Goal: Information Seeking & Learning: Learn about a topic

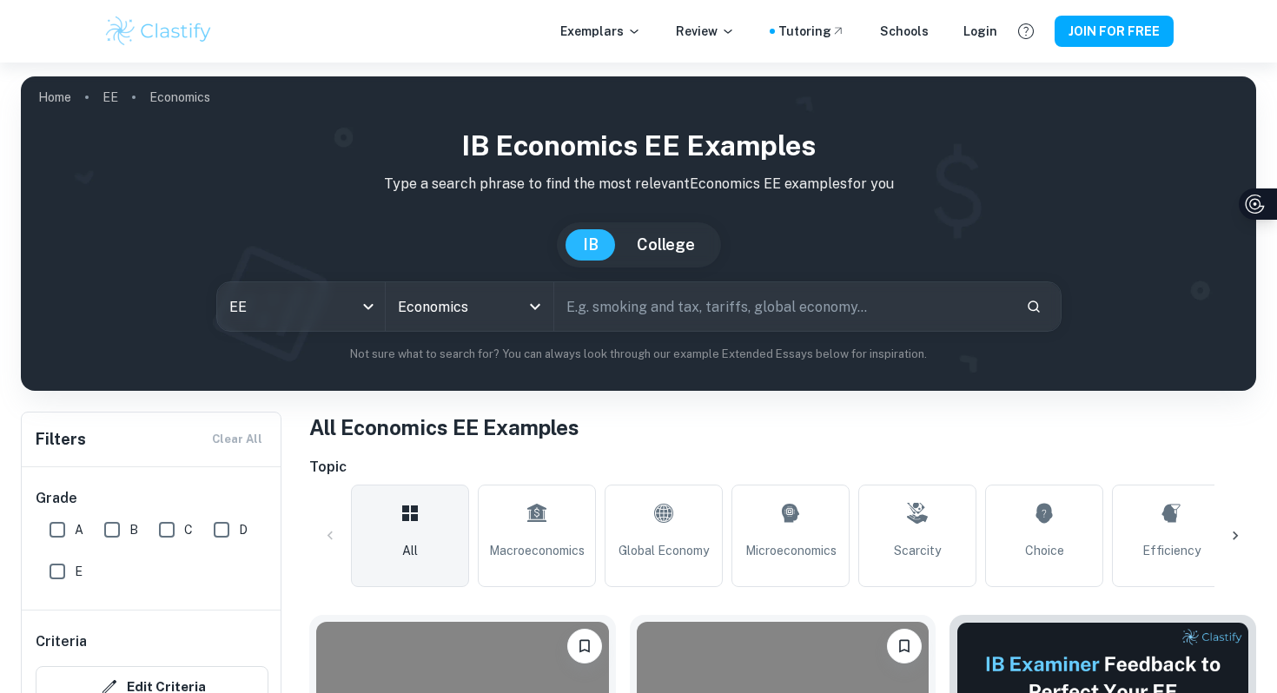
click at [654, 304] on input "text" at bounding box center [783, 306] width 458 height 49
type input "i"
type input "inflation"
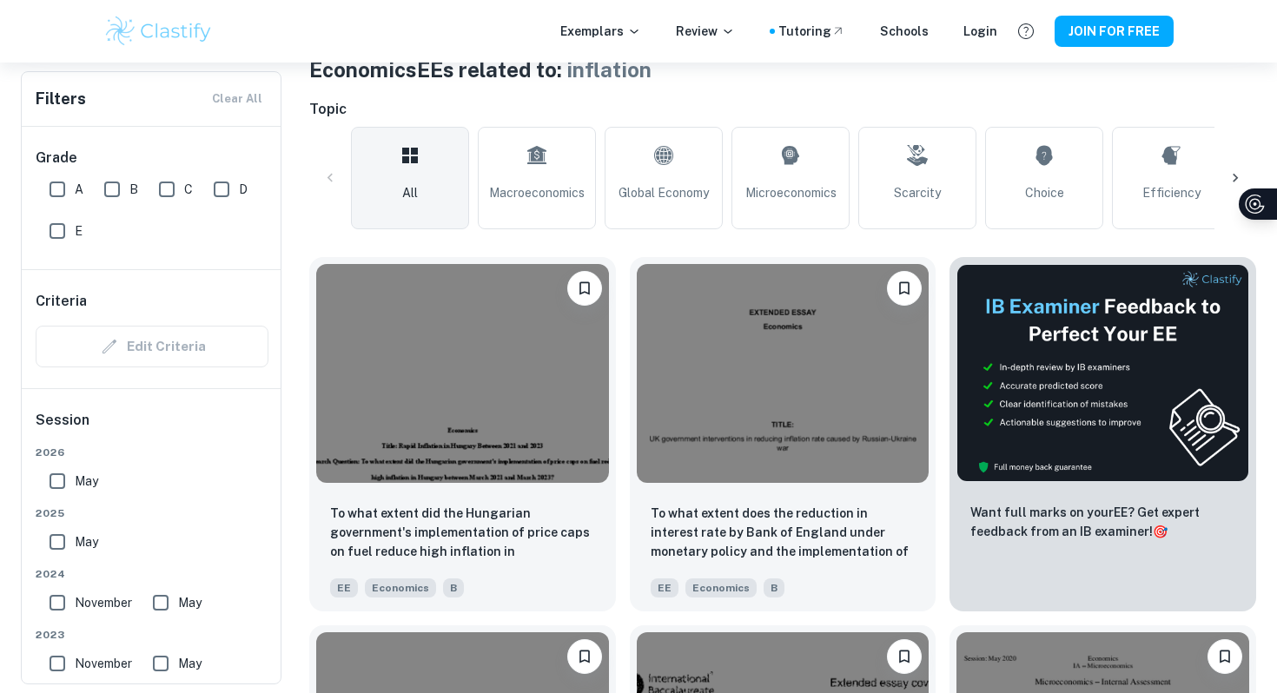
scroll to position [736, 0]
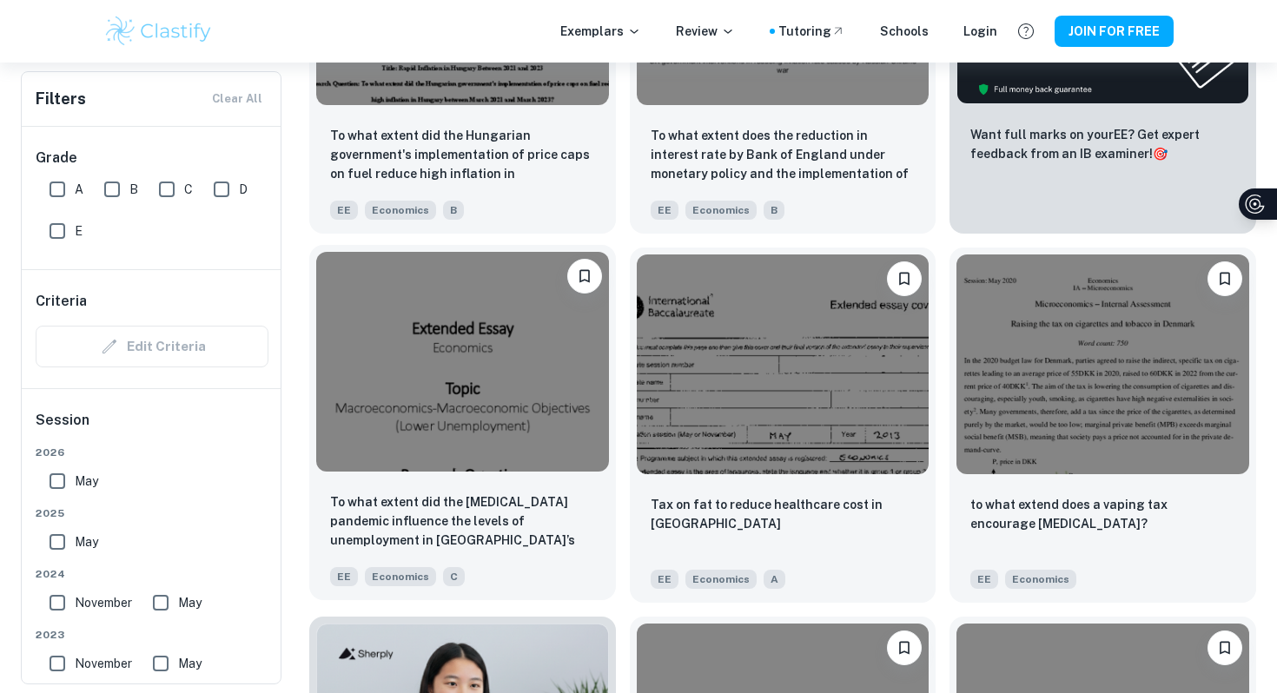
click at [529, 381] on img at bounding box center [462, 361] width 293 height 219
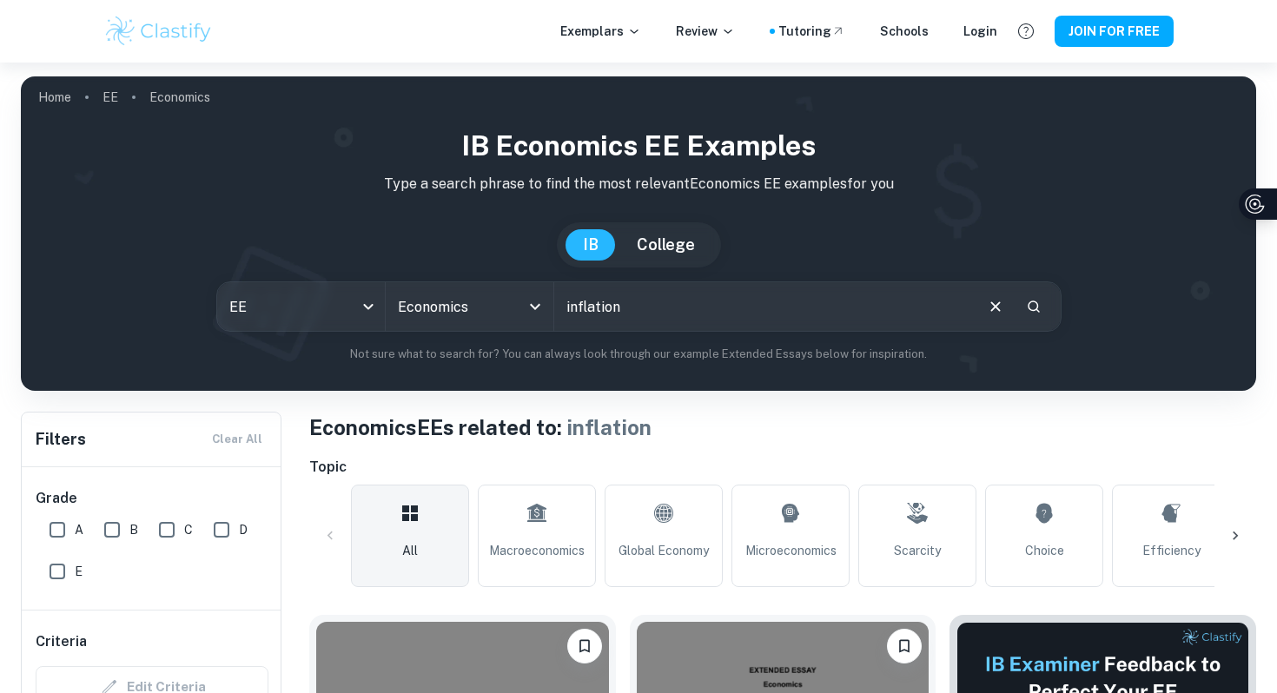
click at [694, 307] on input "inflation" at bounding box center [763, 306] width 418 height 49
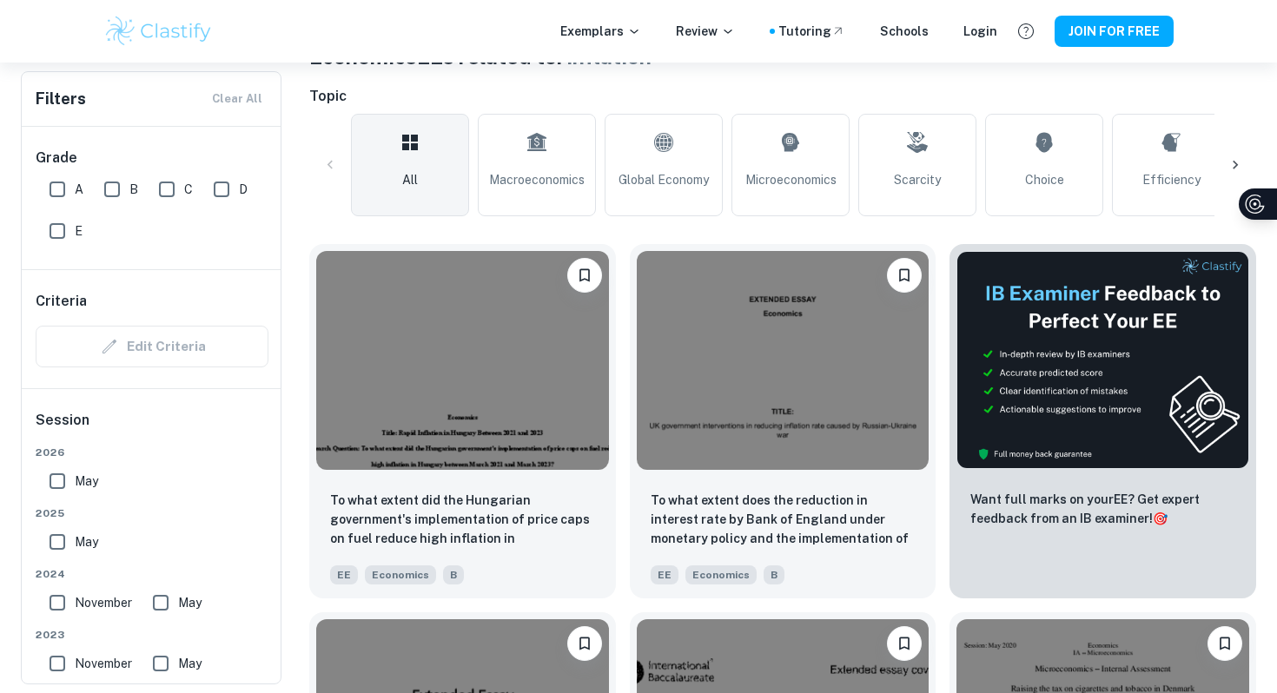
scroll to position [394, 0]
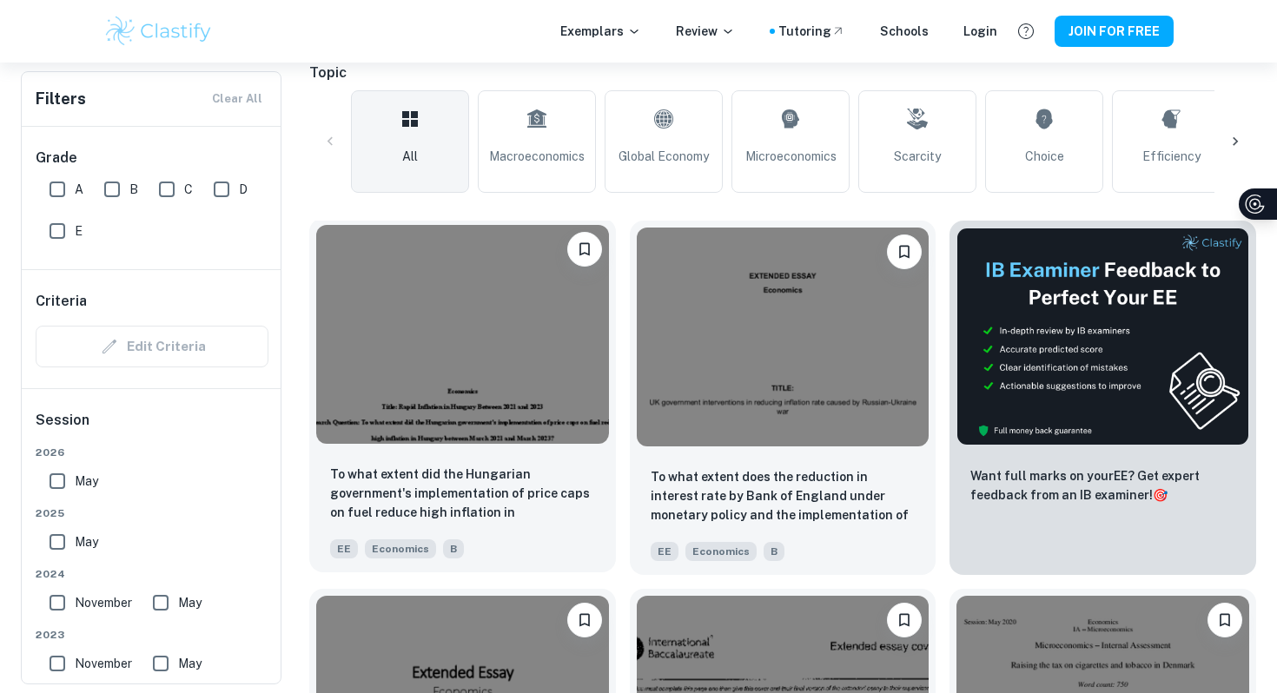
click at [520, 400] on img at bounding box center [462, 334] width 293 height 219
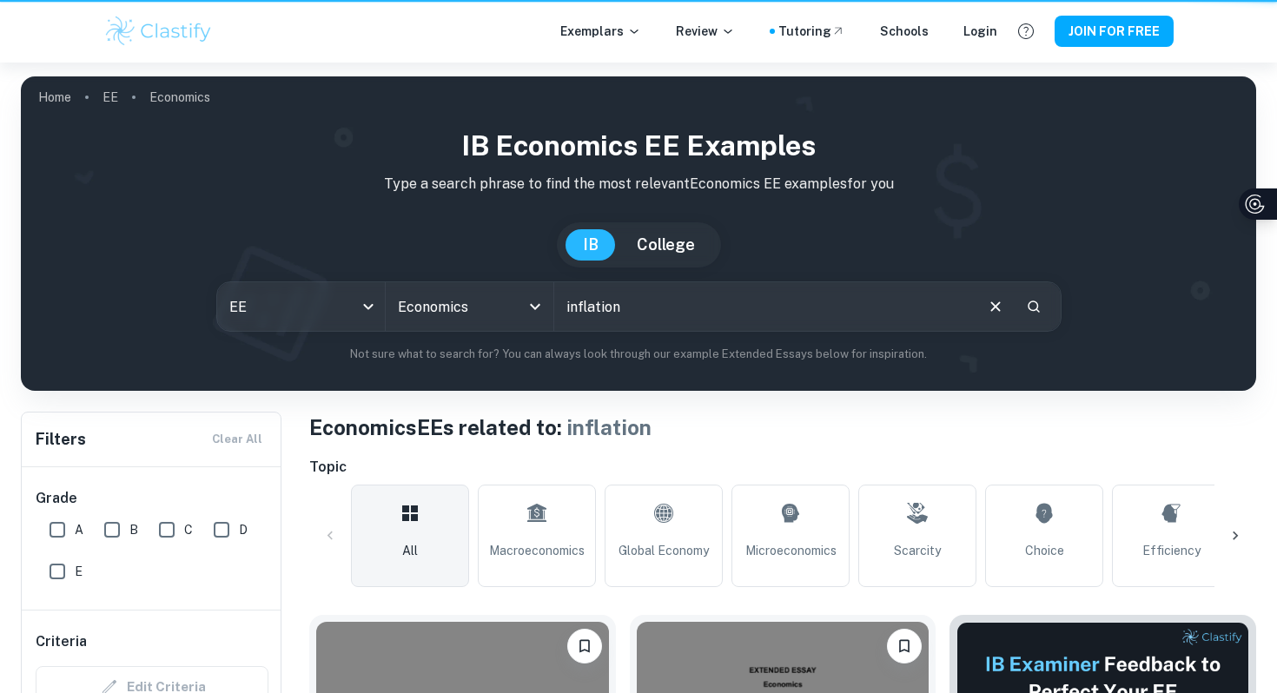
scroll to position [394, 0]
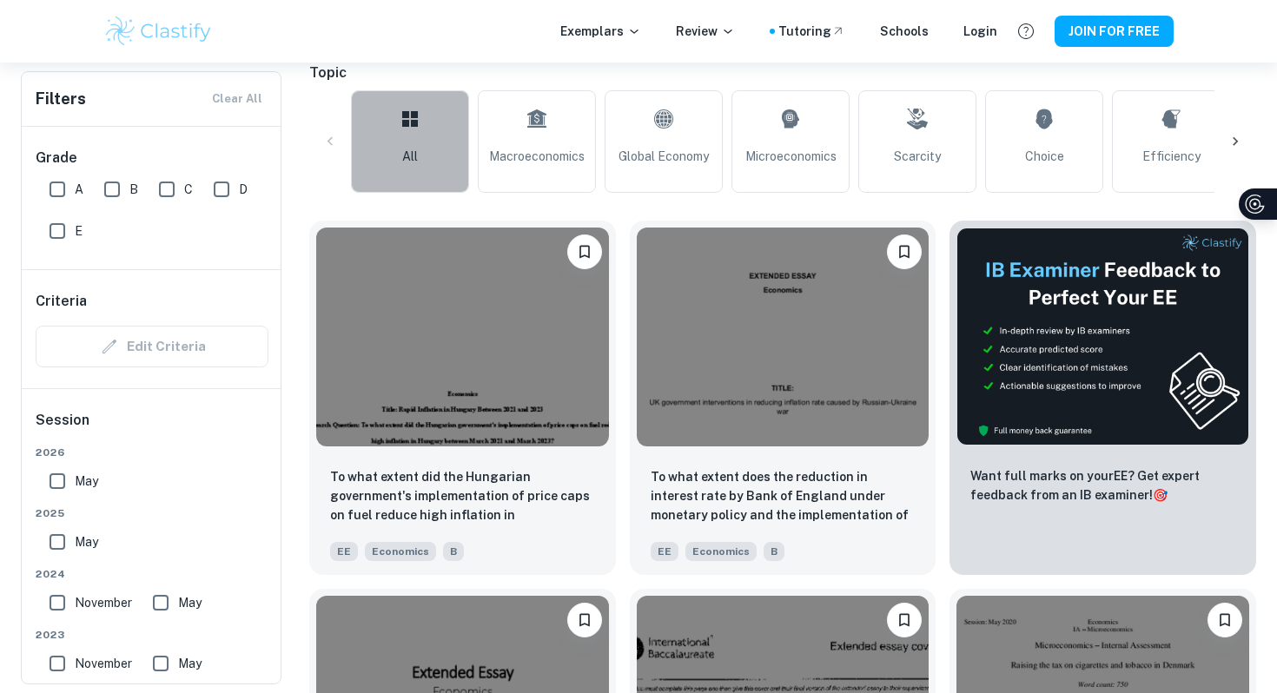
click at [431, 152] on link "All" at bounding box center [410, 141] width 118 height 103
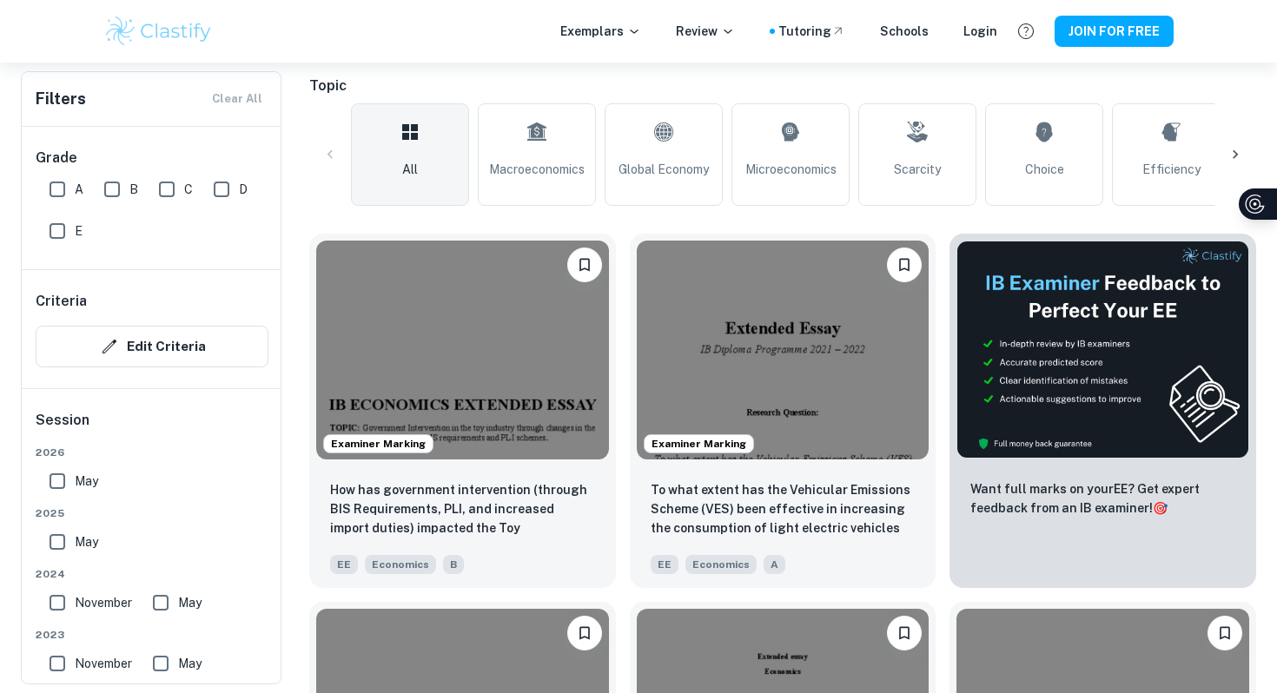
scroll to position [382, 0]
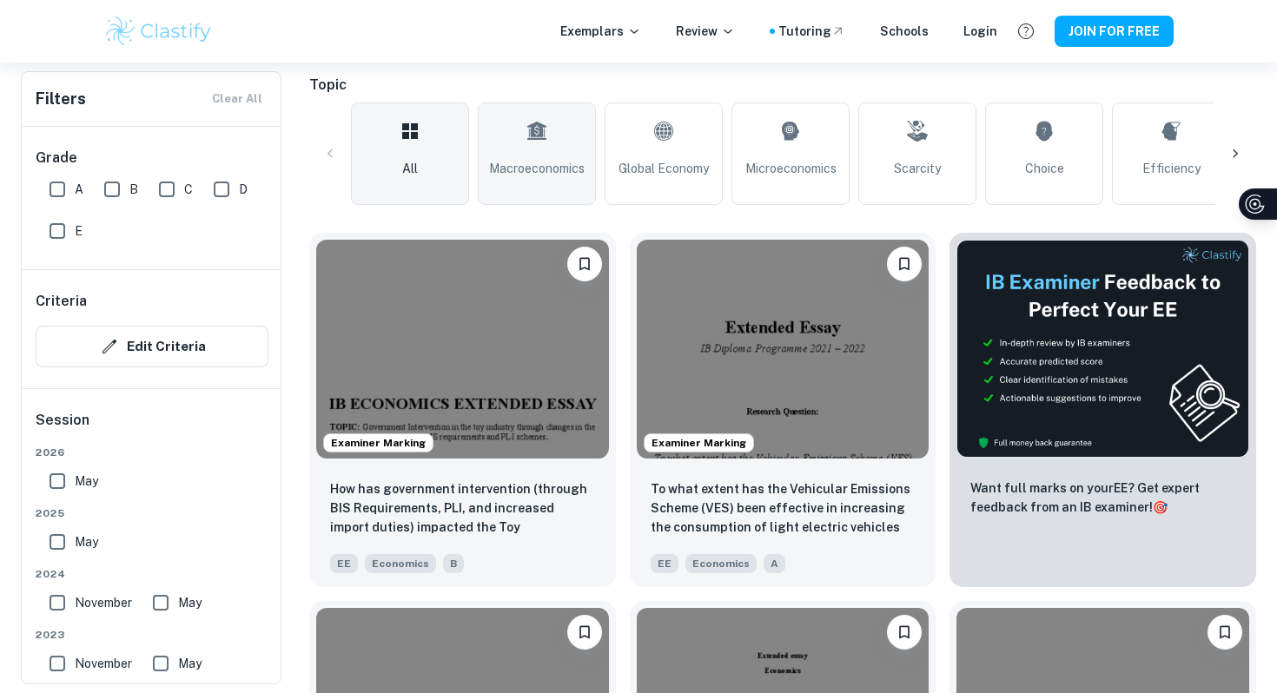
click at [551, 145] on link "Macroeconomics" at bounding box center [537, 154] width 118 height 103
type input "Macroeconomics"
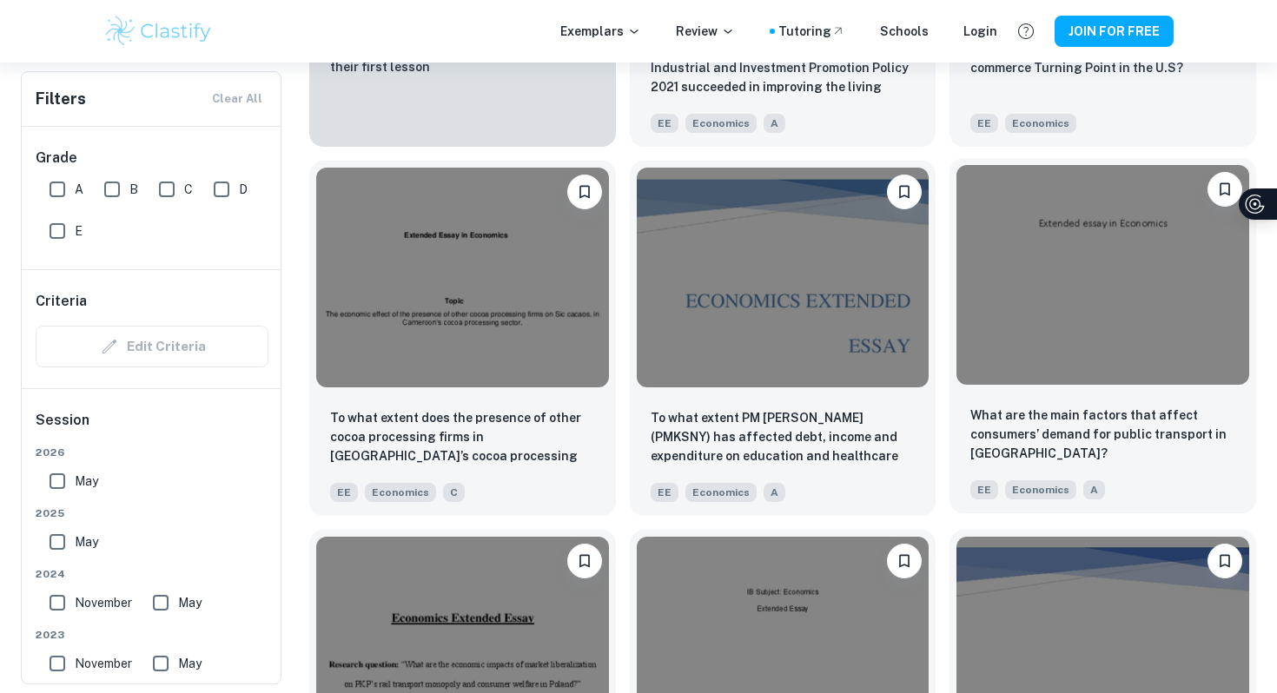
scroll to position [1562, 0]
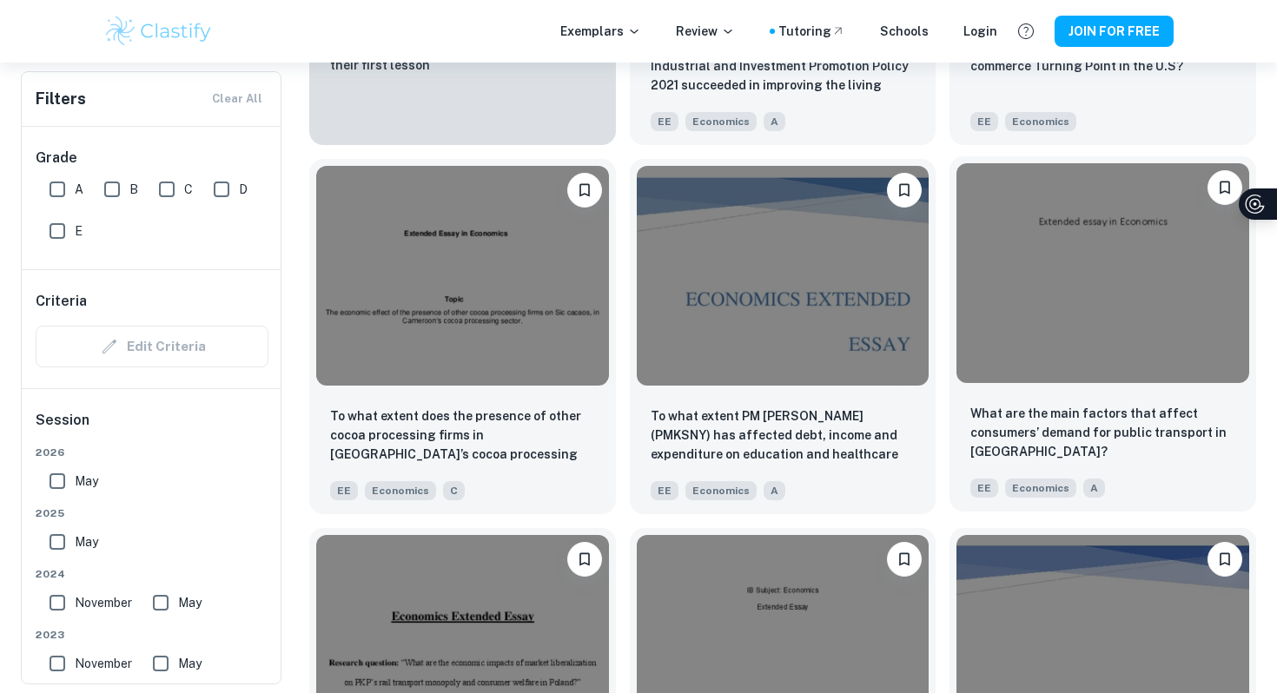
click at [1186, 301] on img at bounding box center [1102, 272] width 293 height 219
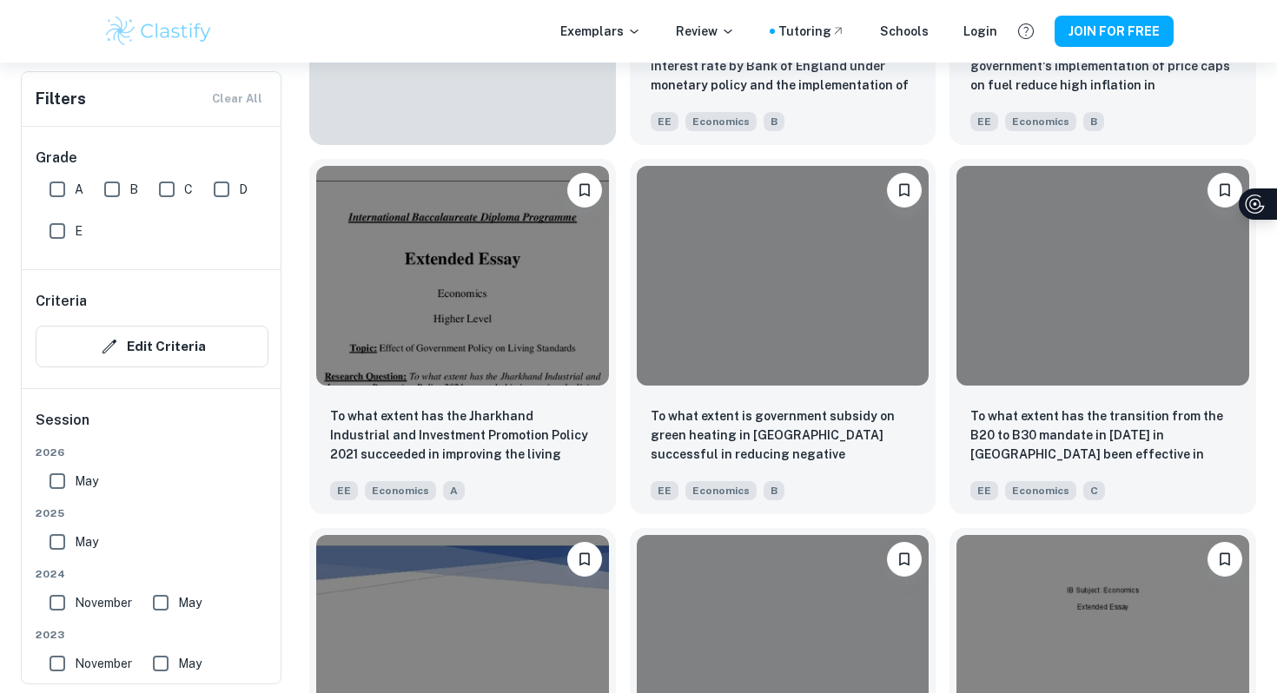
scroll to position [382, 0]
